Goal: Consume media (video, audio)

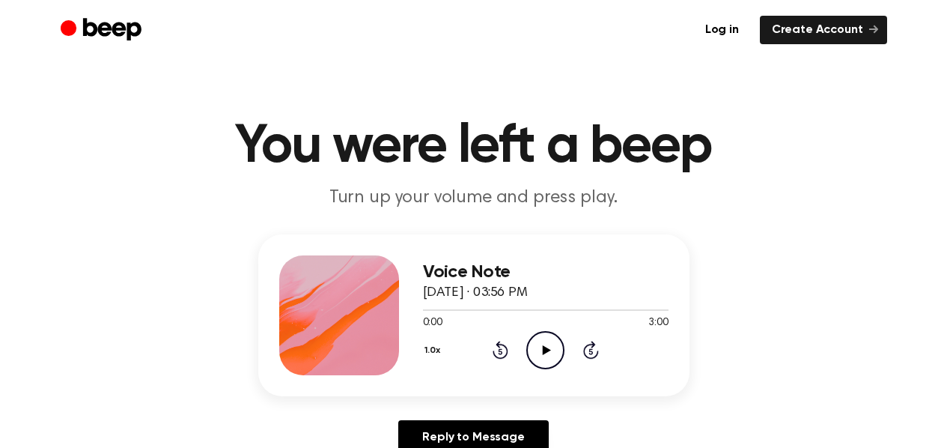
click at [546, 346] on icon "Play Audio" at bounding box center [545, 350] width 38 height 38
click at [498, 347] on icon at bounding box center [500, 350] width 16 height 18
click at [498, 348] on icon "Rewind 5 seconds" at bounding box center [500, 349] width 16 height 19
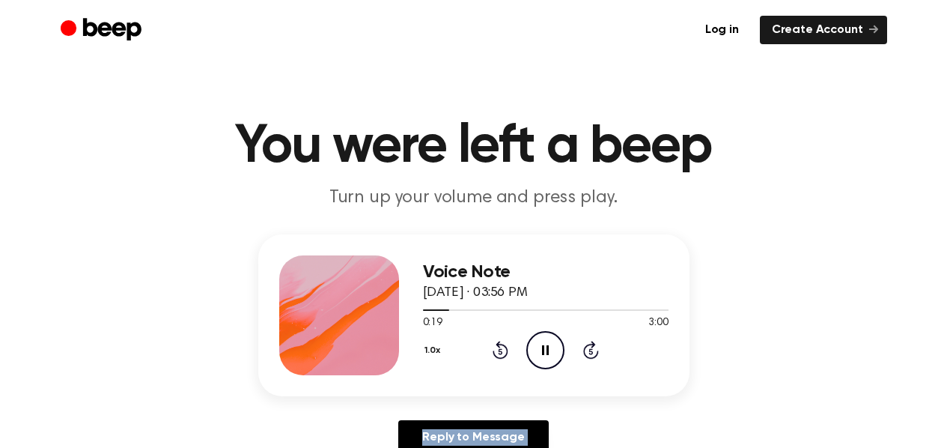
click at [498, 348] on icon "Rewind 5 seconds" at bounding box center [500, 349] width 16 height 19
click at [499, 348] on icon "Rewind 5 seconds" at bounding box center [500, 349] width 16 height 19
click at [498, 348] on icon "Rewind 5 seconds" at bounding box center [500, 349] width 16 height 19
